Goal: Information Seeking & Learning: Find specific fact

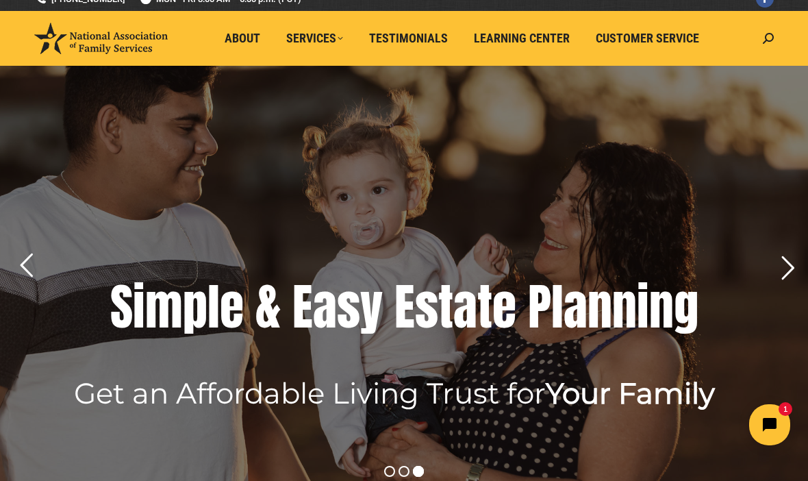
scroll to position [14, 0]
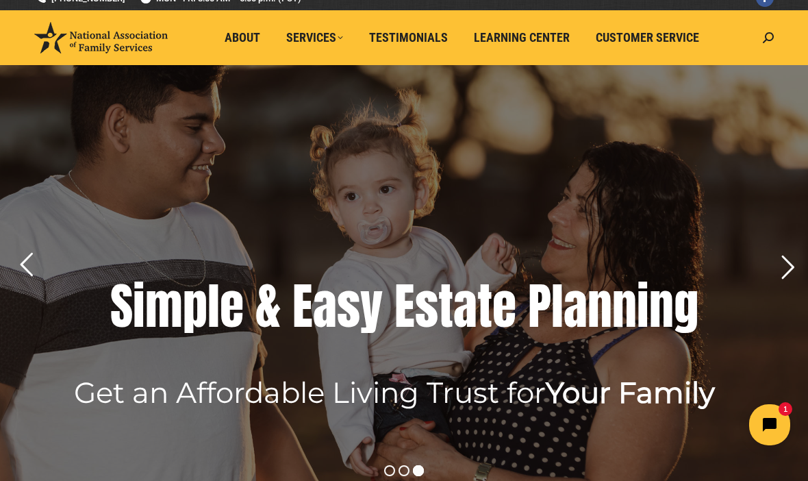
click at [444, 35] on span "Testimonials" at bounding box center [408, 37] width 79 height 15
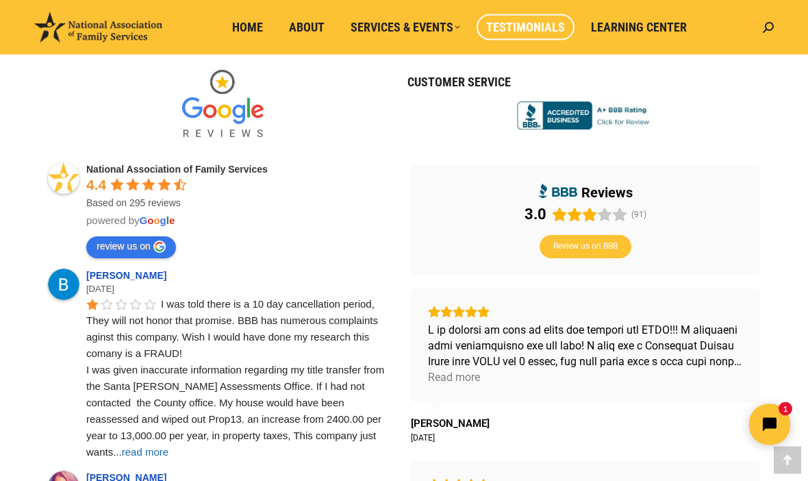
scroll to position [393, 0]
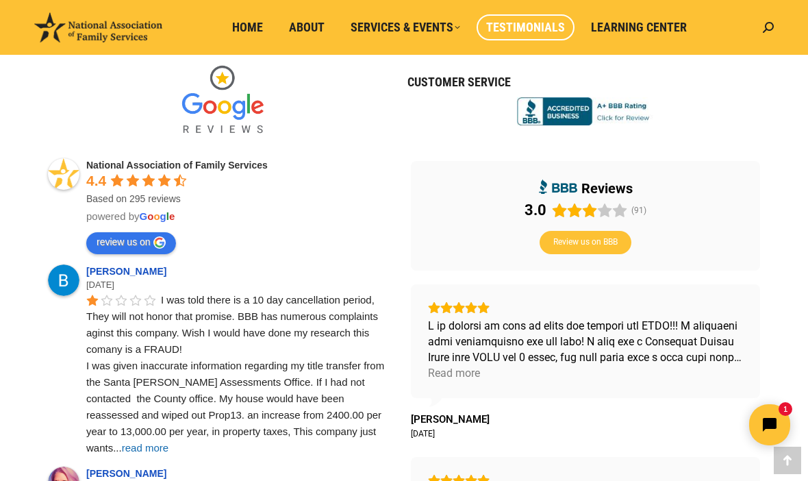
click at [169, 442] on span "read more" at bounding box center [145, 448] width 47 height 12
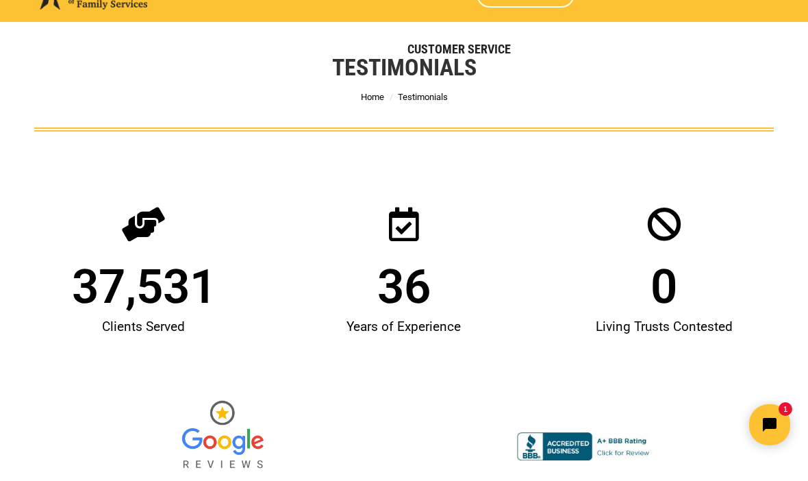
scroll to position [0, 0]
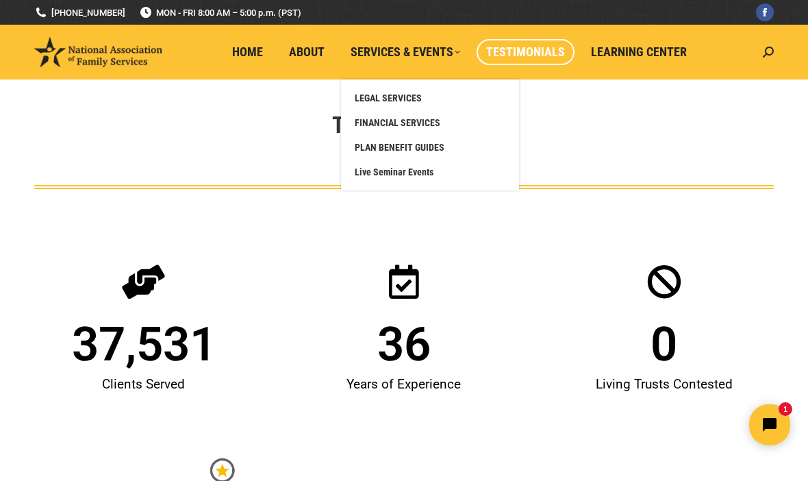
click at [318, 54] on span "About" at bounding box center [307, 52] width 36 height 15
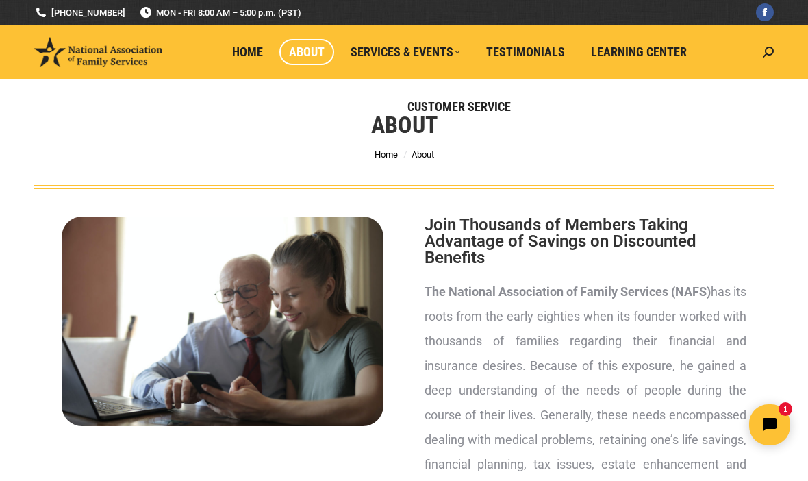
click at [771, 57] on icon at bounding box center [768, 52] width 11 height 11
click at [773, 47] on icon at bounding box center [768, 52] width 11 height 11
click at [763, 52] on icon at bounding box center [768, 52] width 11 height 11
click at [721, 88] on input "Search" at bounding box center [705, 82] width 137 height 23
type input "Notarized signing"
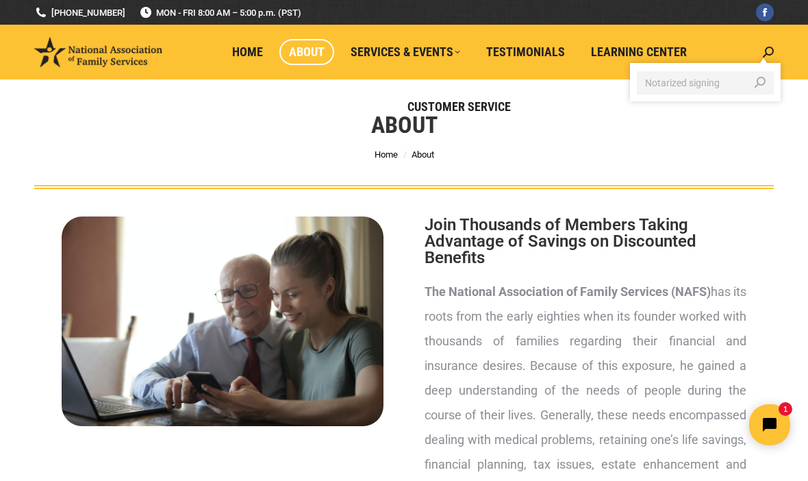
click input "Go!" at bounding box center [0, 0] width 0 height 0
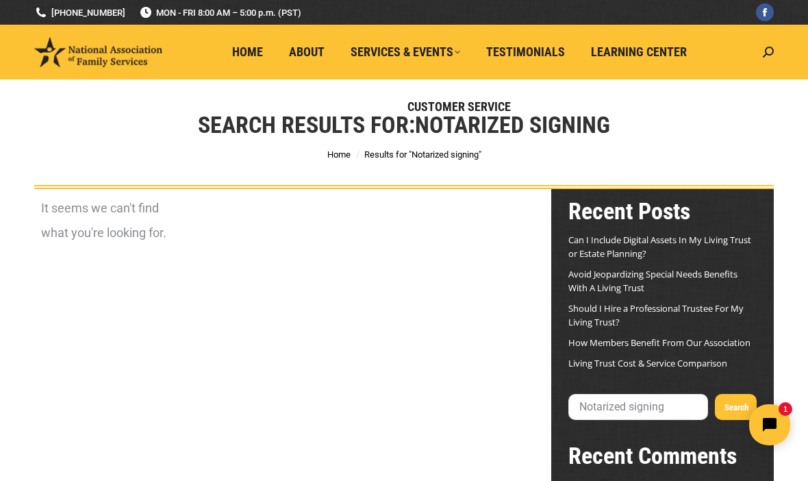
click at [541, 49] on span "Testimonials" at bounding box center [525, 52] width 79 height 15
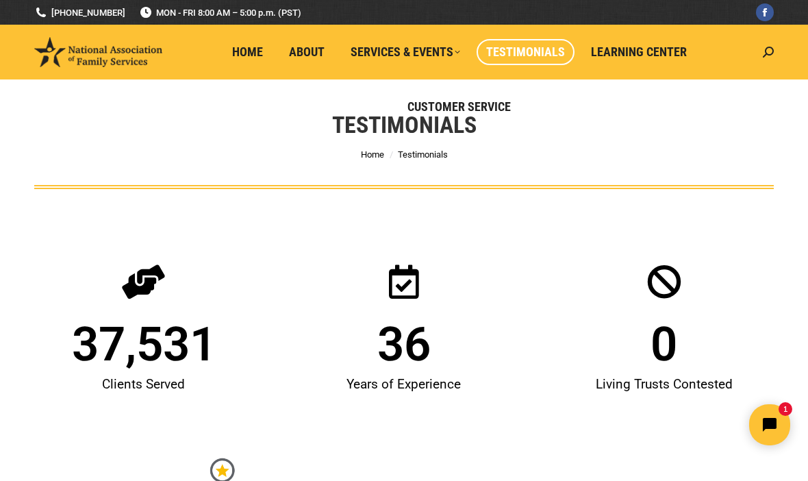
click at [770, 57] on icon at bounding box center [768, 52] width 11 height 11
click at [715, 87] on input "Search" at bounding box center [705, 82] width 137 height 23
type input "Who sign to notarize"
click input "Go!" at bounding box center [0, 0] width 0 height 0
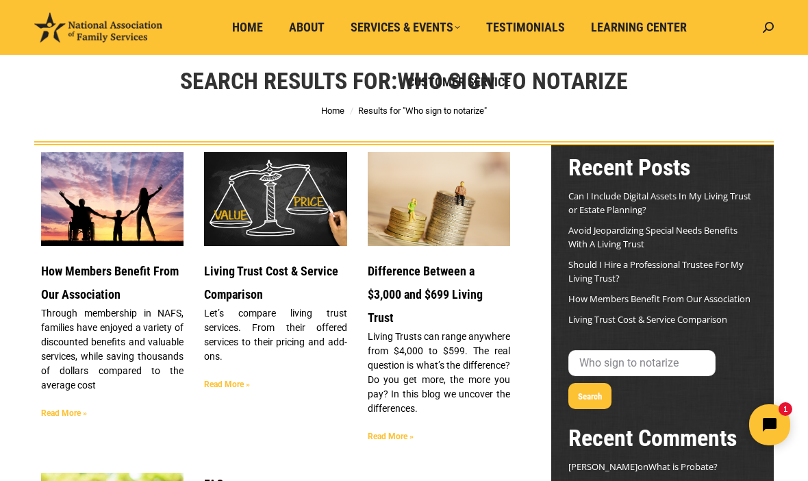
scroll to position [43, 0]
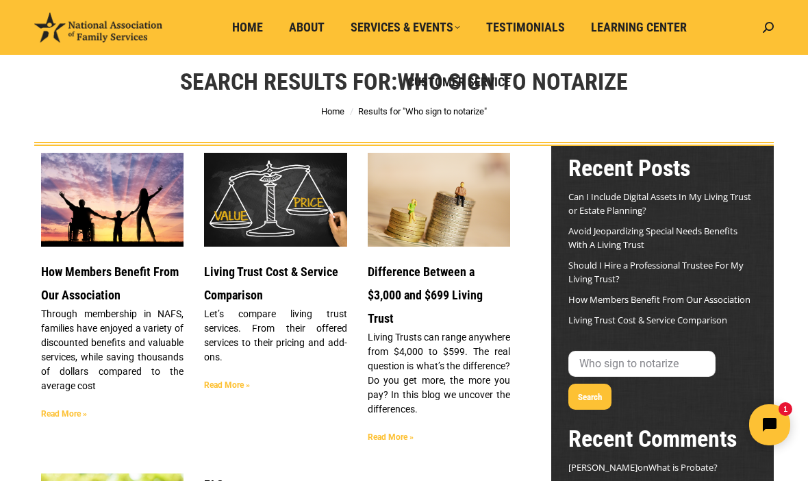
click at [227, 477] on link "FAQs" at bounding box center [216, 484] width 25 height 14
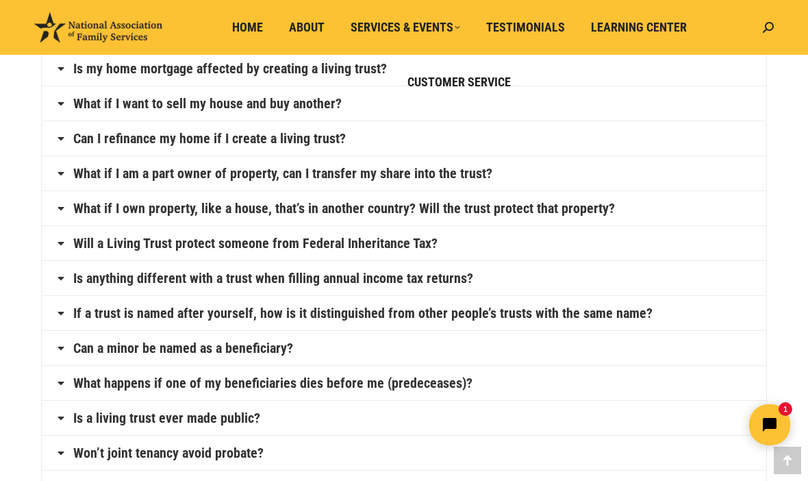
scroll to position [232, 0]
